Goal: Transaction & Acquisition: Download file/media

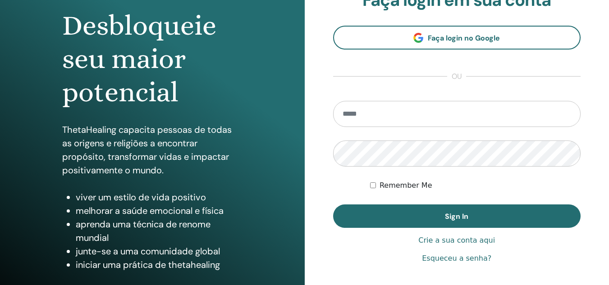
scroll to position [90, 0]
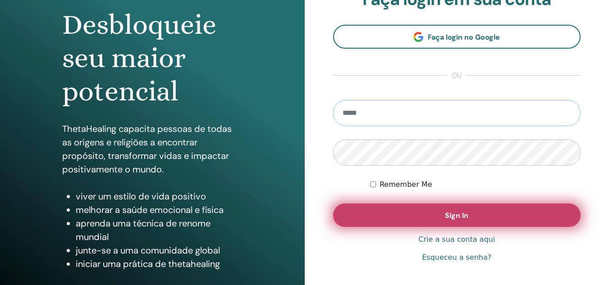
type input "**********"
click at [406, 211] on button "Sign In" at bounding box center [457, 215] width 248 height 23
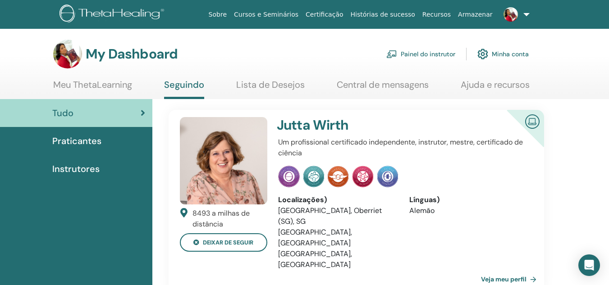
click at [424, 53] on link "Painel do instrutor" at bounding box center [420, 54] width 69 height 20
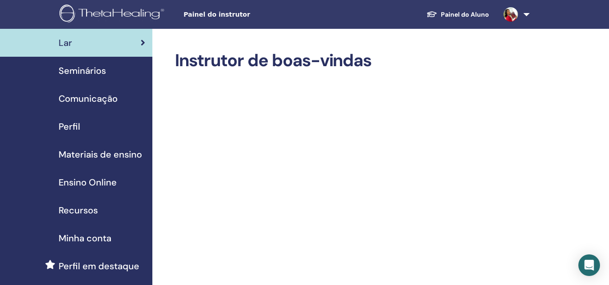
click at [71, 125] on span "Perfil" at bounding box center [70, 127] width 22 height 14
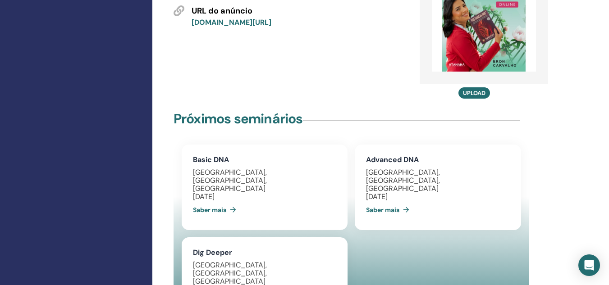
scroll to position [631, 0]
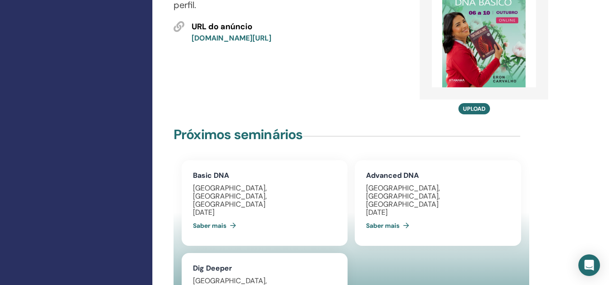
click at [210, 217] on link "Saber mais" at bounding box center [216, 226] width 47 height 18
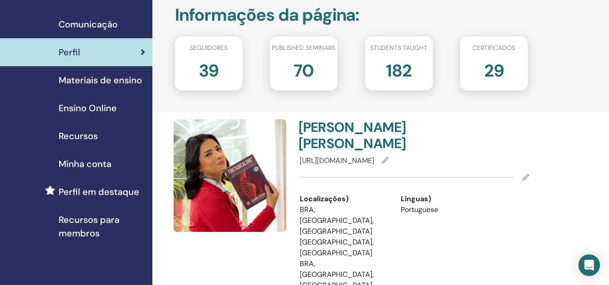
scroll to position [90, 0]
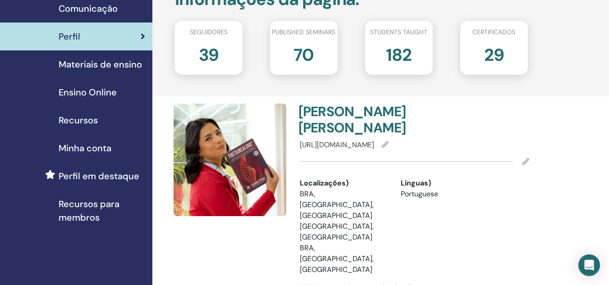
click at [99, 175] on span "Perfil em destaque" at bounding box center [99, 177] width 81 height 14
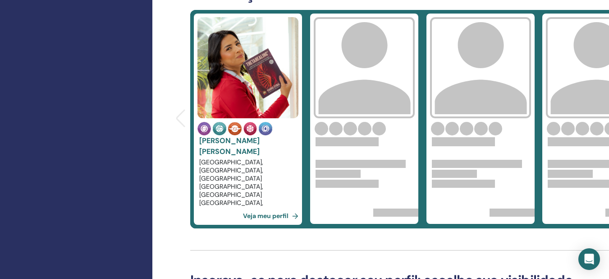
scroll to position [361, 0]
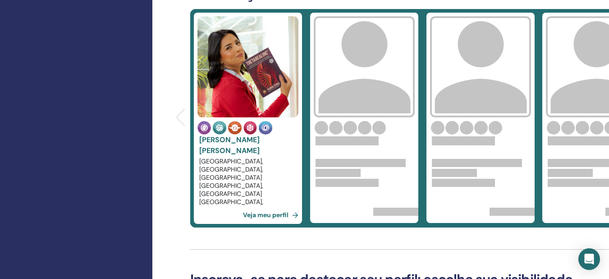
click at [275, 215] on link "Veja meu perfil" at bounding box center [272, 215] width 59 height 18
click at [279, 214] on link "Veja meu perfil" at bounding box center [272, 215] width 59 height 18
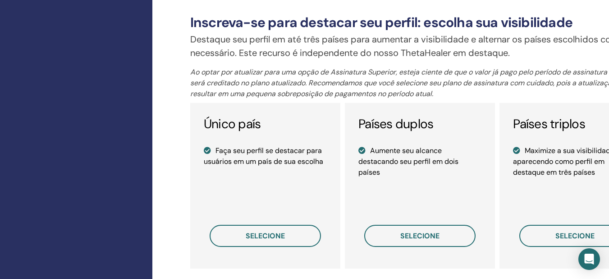
scroll to position [631, 0]
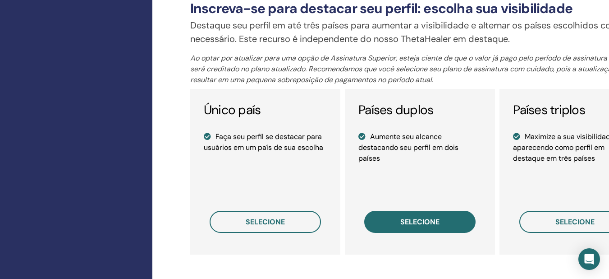
click at [421, 222] on span "selecione" at bounding box center [419, 221] width 39 height 9
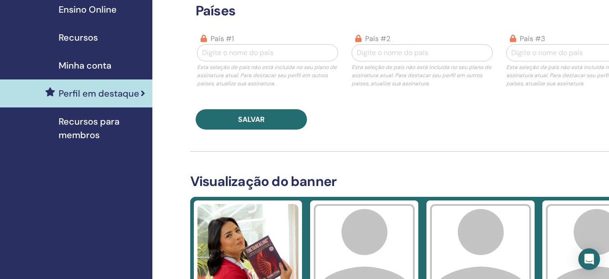
scroll to position [64, 0]
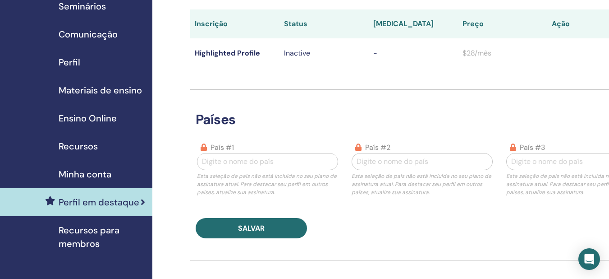
click at [94, 175] on span "Minha conta" at bounding box center [85, 174] width 53 height 14
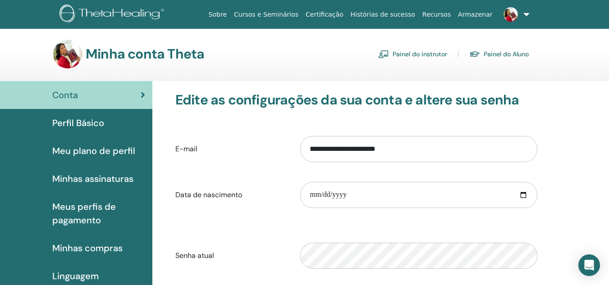
click at [423, 57] on link "Painel do instrutor" at bounding box center [412, 54] width 69 height 14
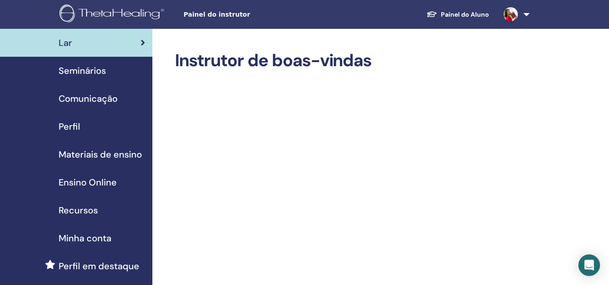
click at [118, 153] on span "Materiais de ensino" at bounding box center [100, 155] width 83 height 14
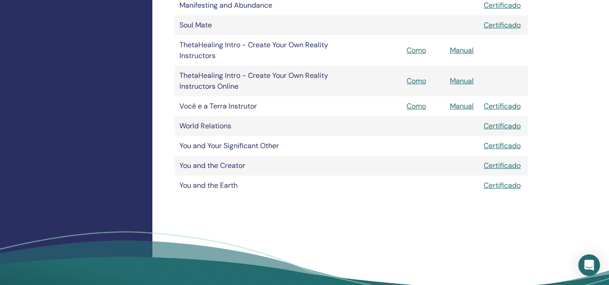
scroll to position [721, 0]
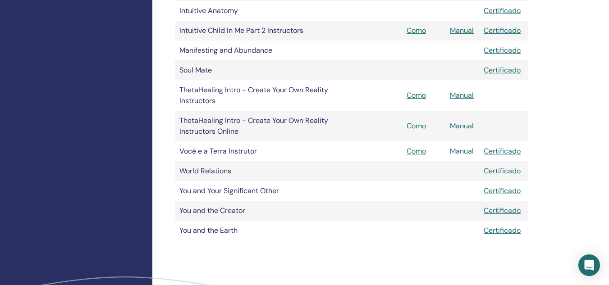
click at [461, 151] on link "Manual" at bounding box center [462, 151] width 24 height 9
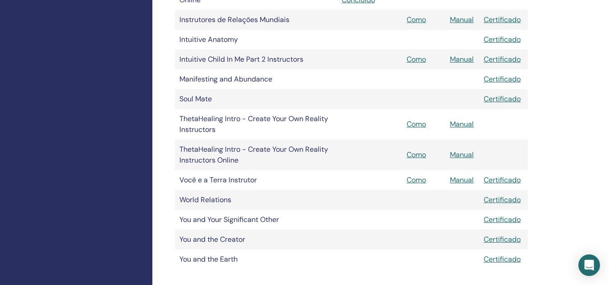
scroll to position [676, 0]
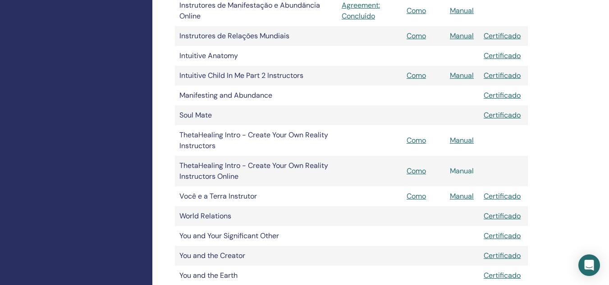
click at [463, 170] on link "Manual" at bounding box center [462, 170] width 24 height 9
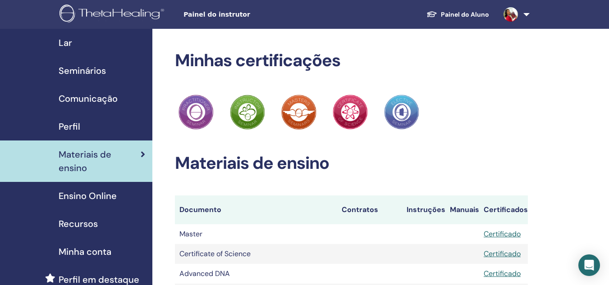
scroll to position [676, 0]
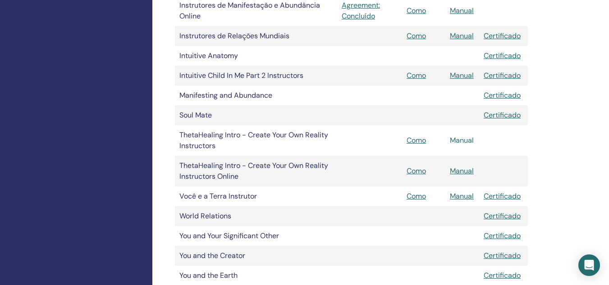
click at [464, 142] on link "Manual" at bounding box center [462, 140] width 24 height 9
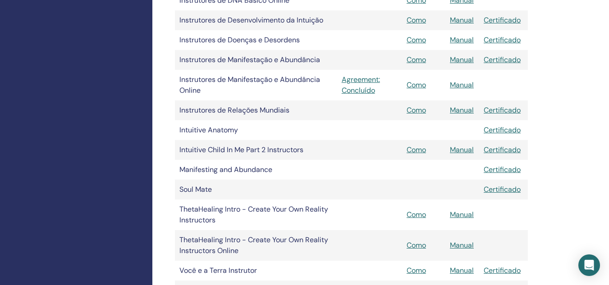
scroll to position [586, 0]
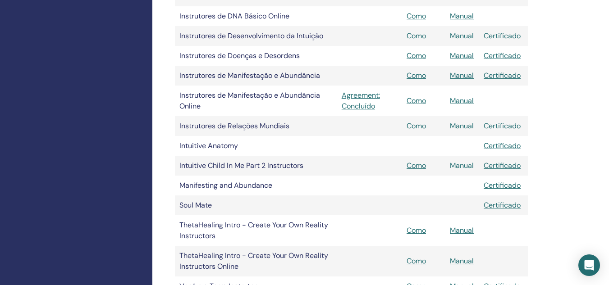
click at [458, 165] on link "Manual" at bounding box center [462, 165] width 24 height 9
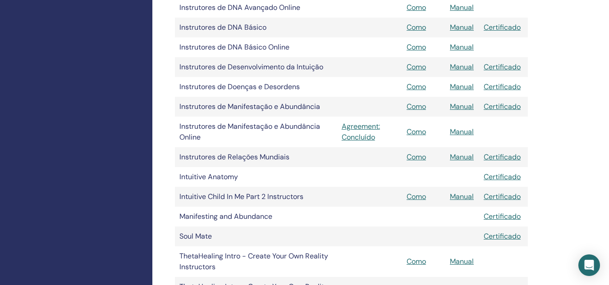
scroll to position [541, 0]
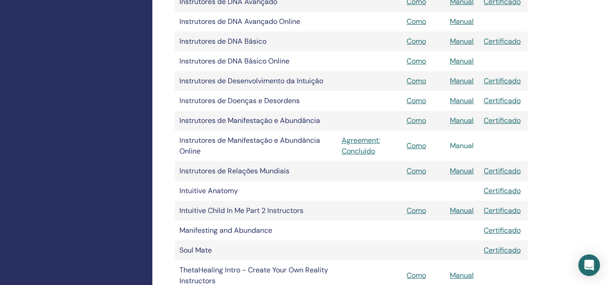
click at [456, 145] on link "Manual" at bounding box center [462, 145] width 24 height 9
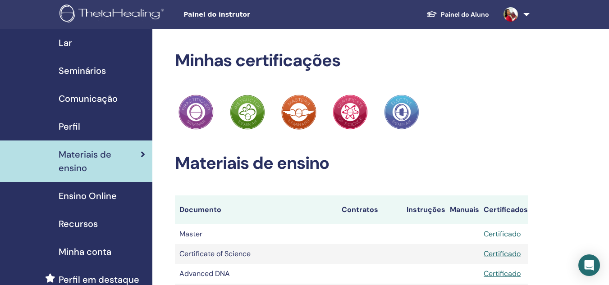
scroll to position [541, 0]
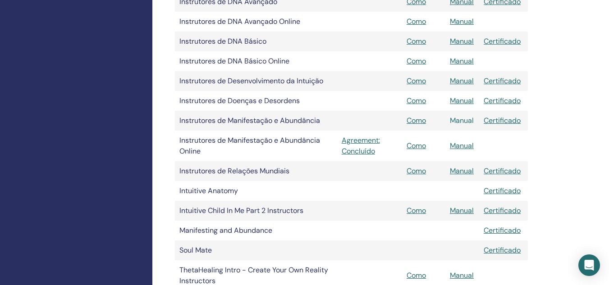
click at [466, 121] on link "Manual" at bounding box center [462, 120] width 24 height 9
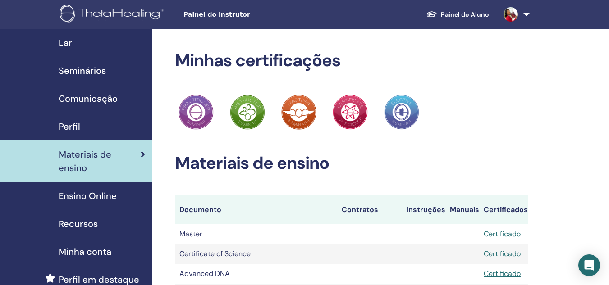
scroll to position [541, 0]
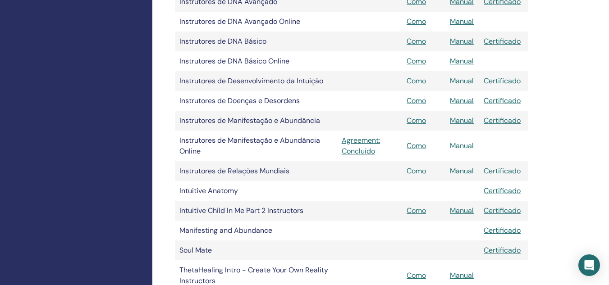
click at [467, 148] on link "Manual" at bounding box center [462, 145] width 24 height 9
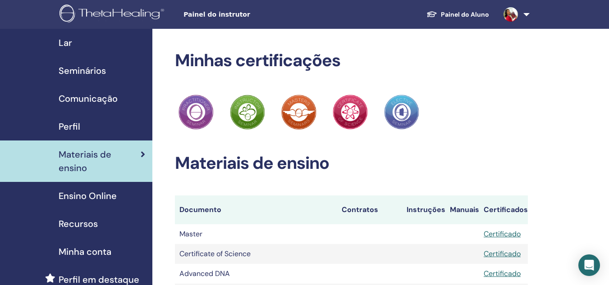
scroll to position [541, 0]
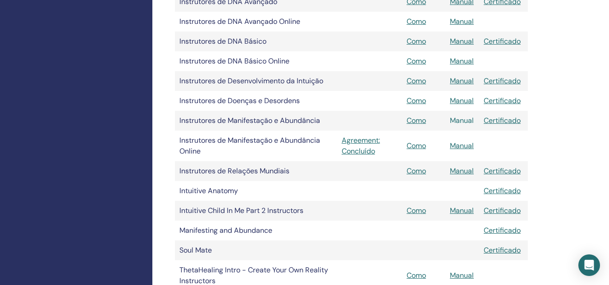
click at [463, 120] on link "Manual" at bounding box center [462, 120] width 24 height 9
